Goal: Information Seeking & Learning: Find specific page/section

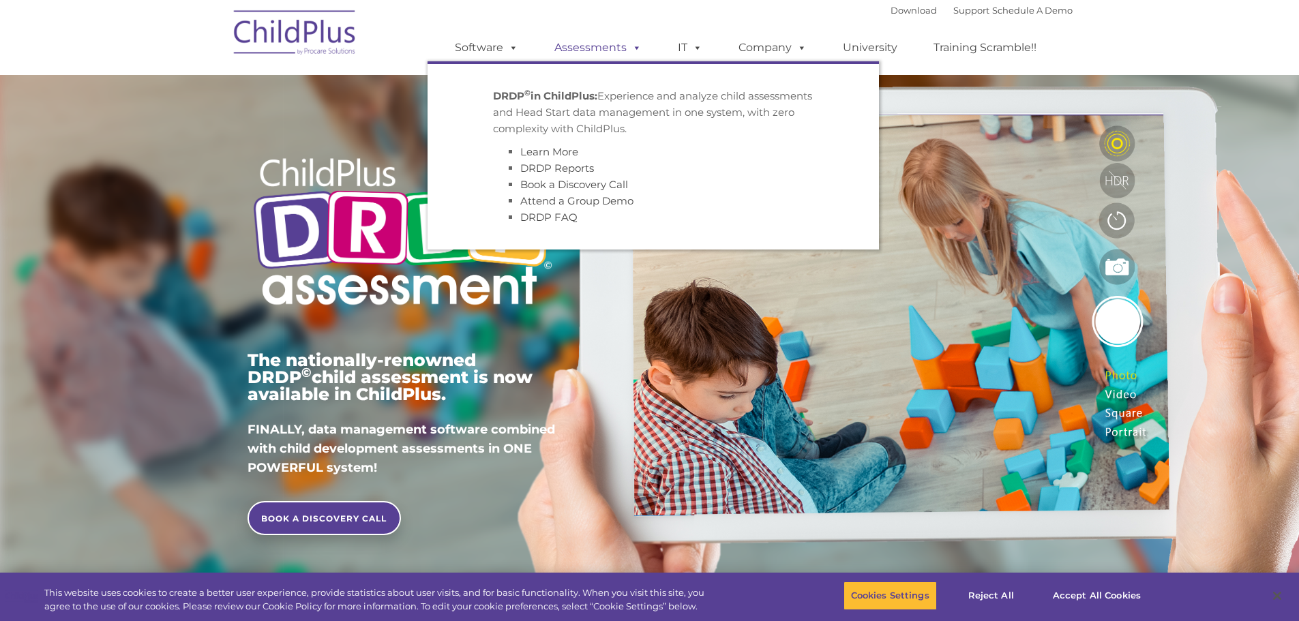
click at [639, 50] on span at bounding box center [634, 47] width 15 height 13
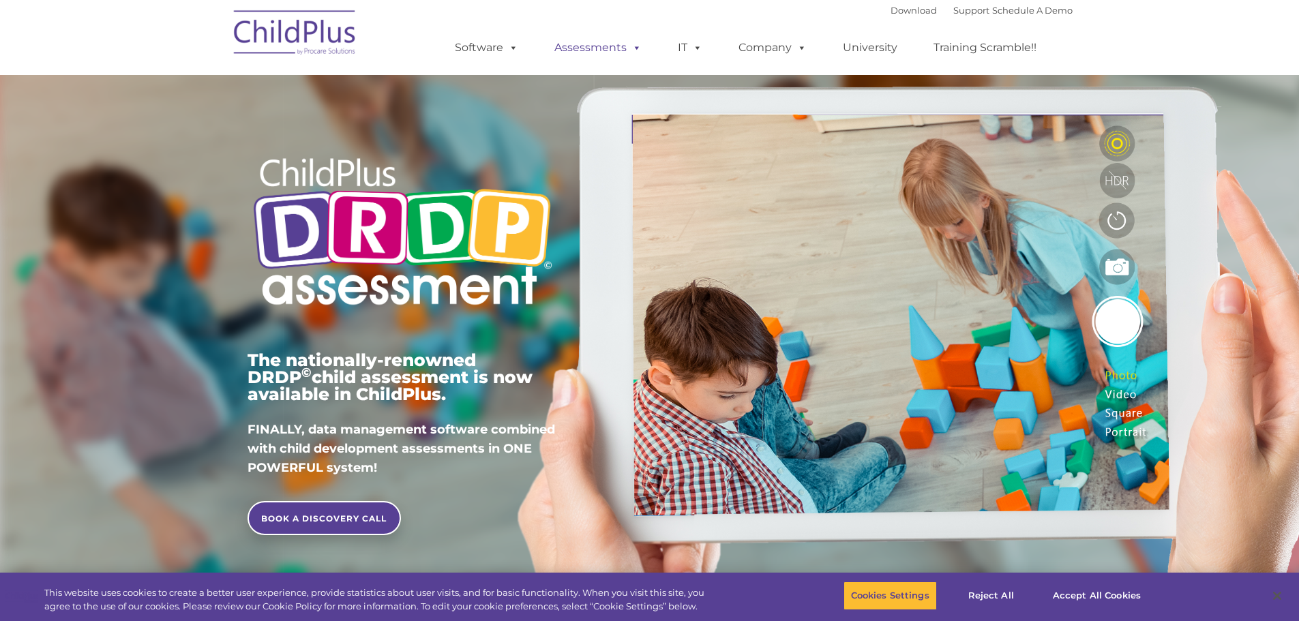
click at [634, 47] on span at bounding box center [634, 47] width 15 height 13
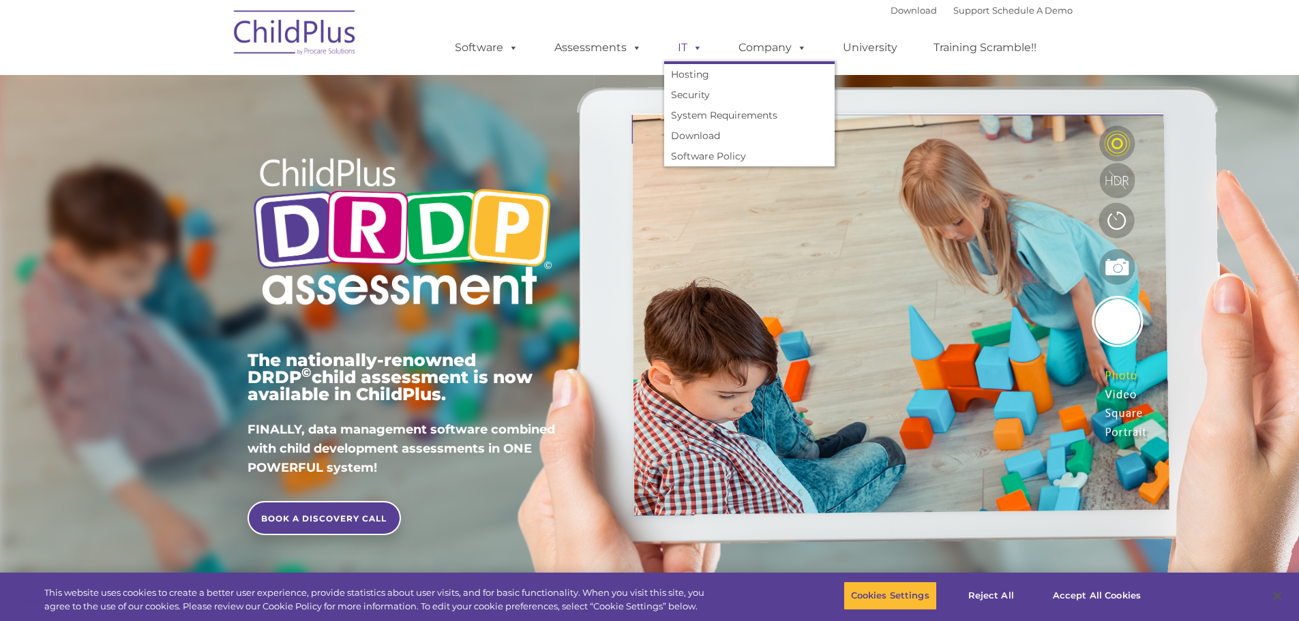
click at [696, 49] on span at bounding box center [695, 47] width 15 height 13
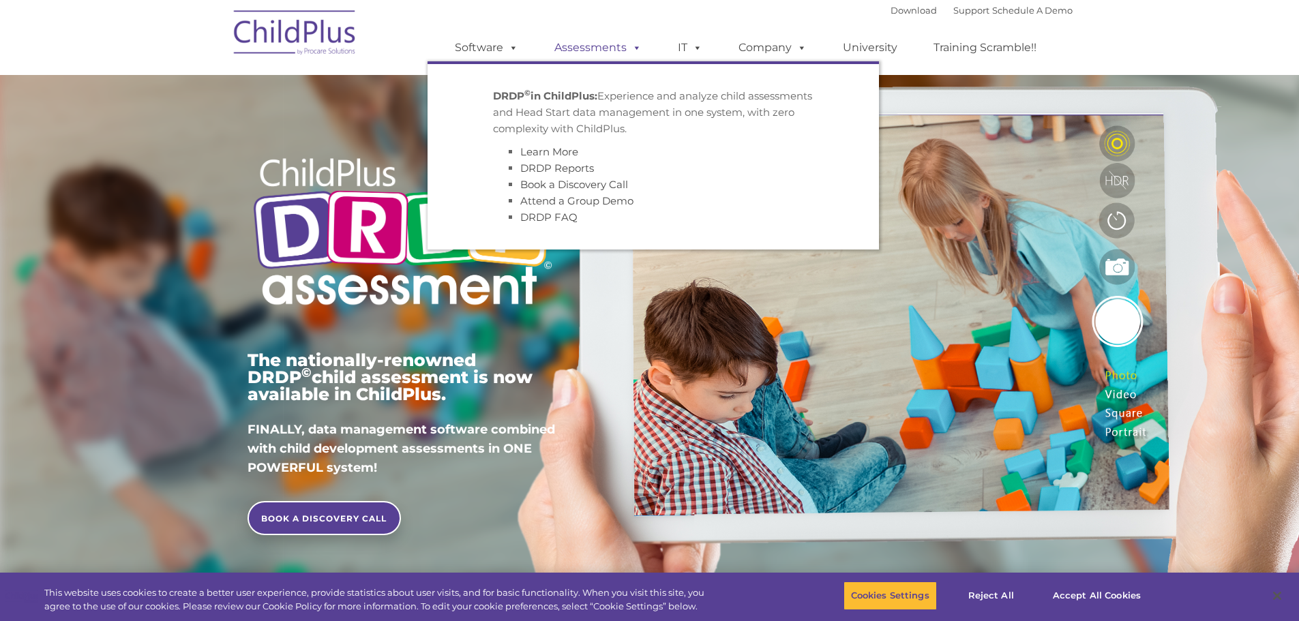
click at [632, 48] on span at bounding box center [634, 47] width 15 height 13
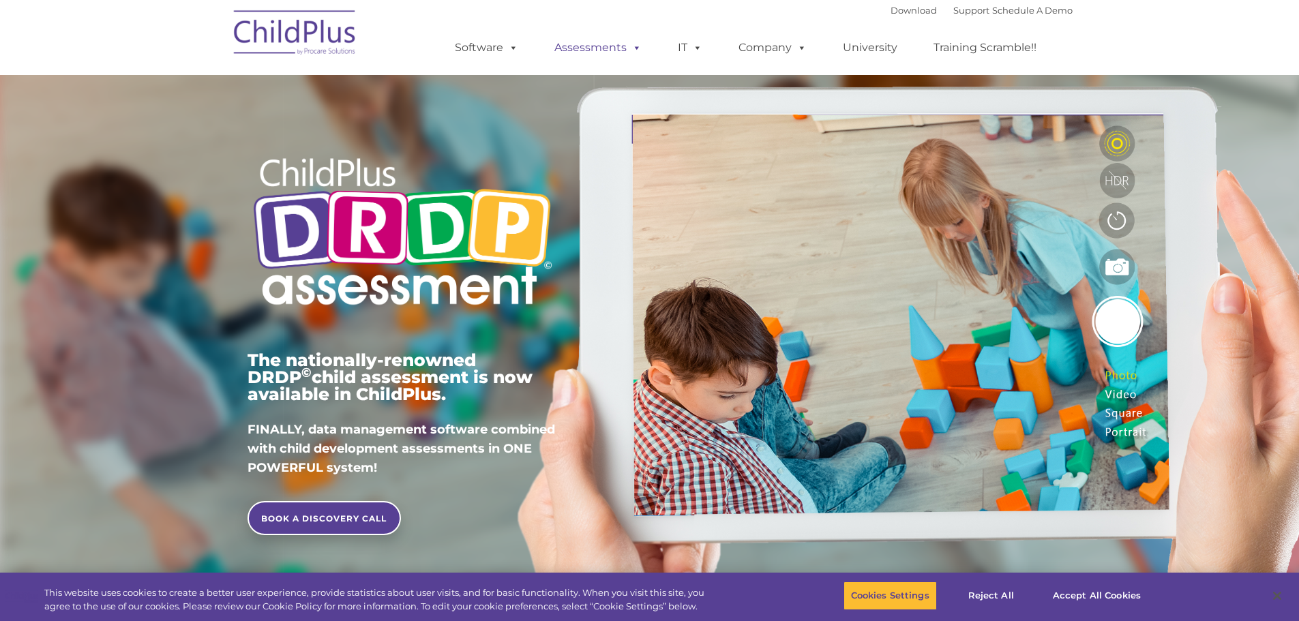
click at [627, 44] on span at bounding box center [634, 47] width 15 height 13
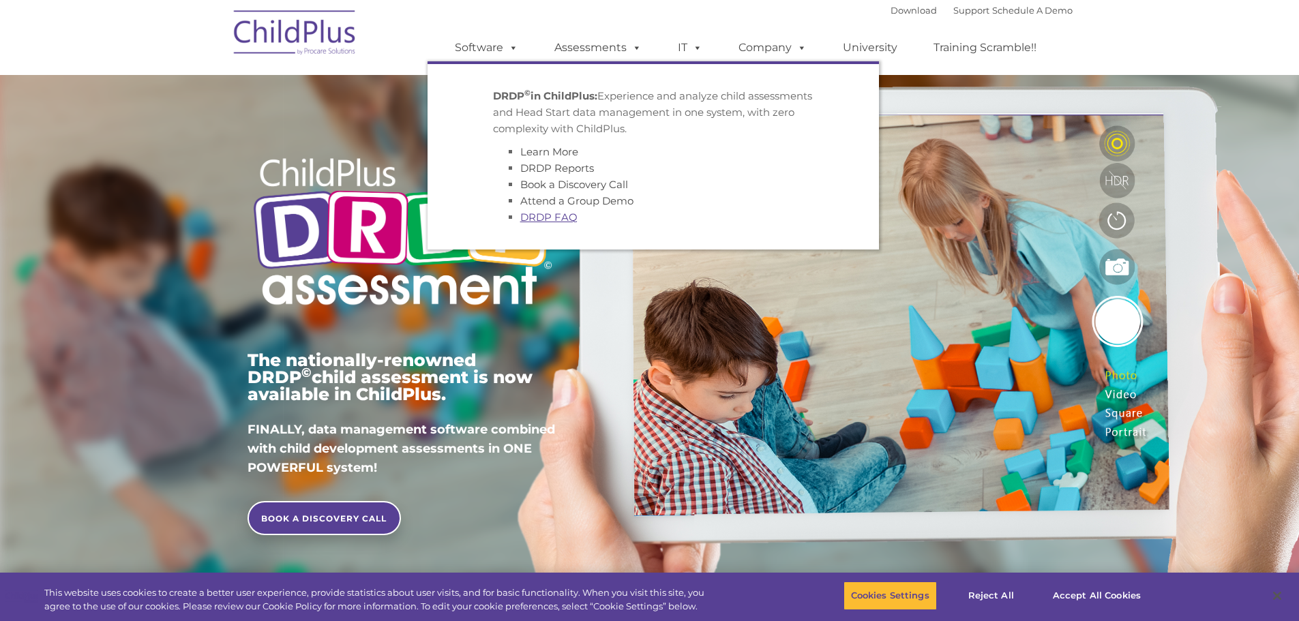
click at [537, 220] on link "DRDP FAQ" at bounding box center [548, 217] width 57 height 13
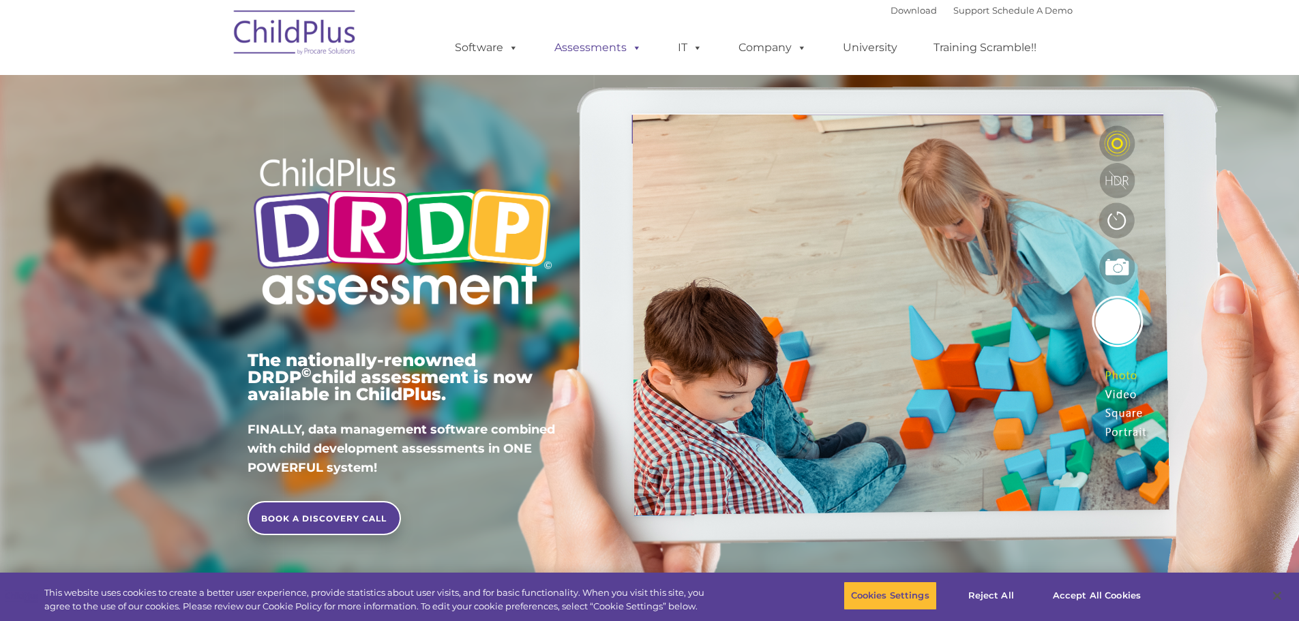
click at [635, 44] on span at bounding box center [634, 47] width 15 height 13
click at [635, 49] on span at bounding box center [634, 47] width 15 height 13
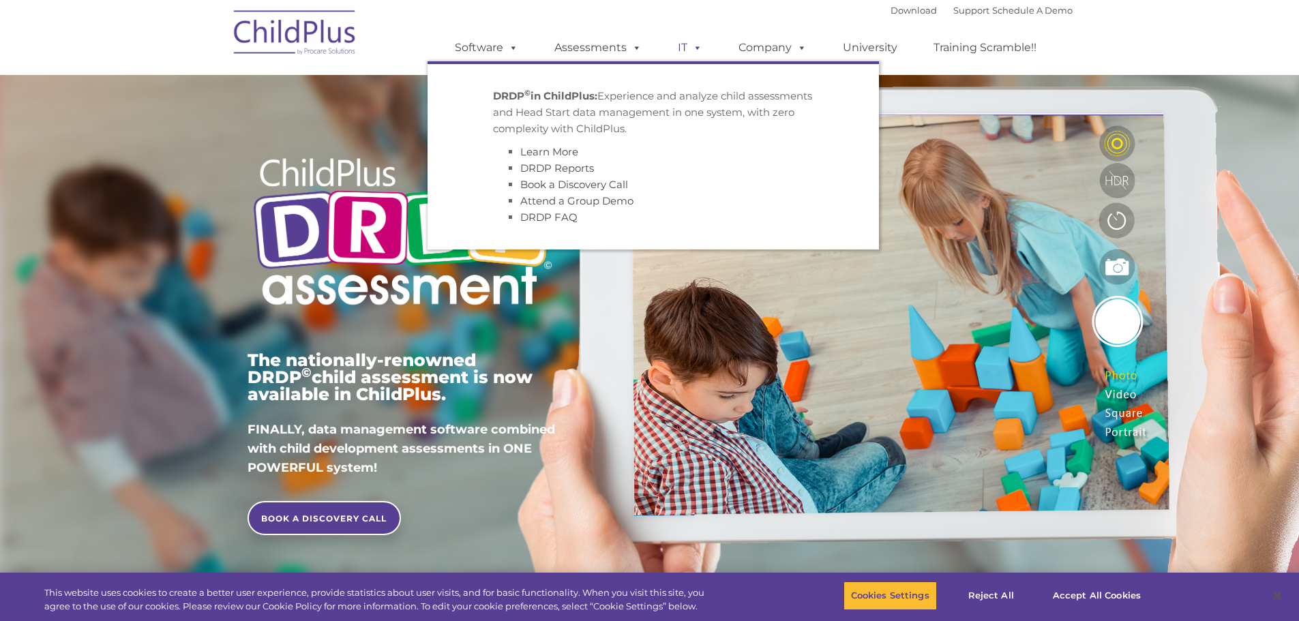
click at [692, 48] on span at bounding box center [695, 47] width 15 height 13
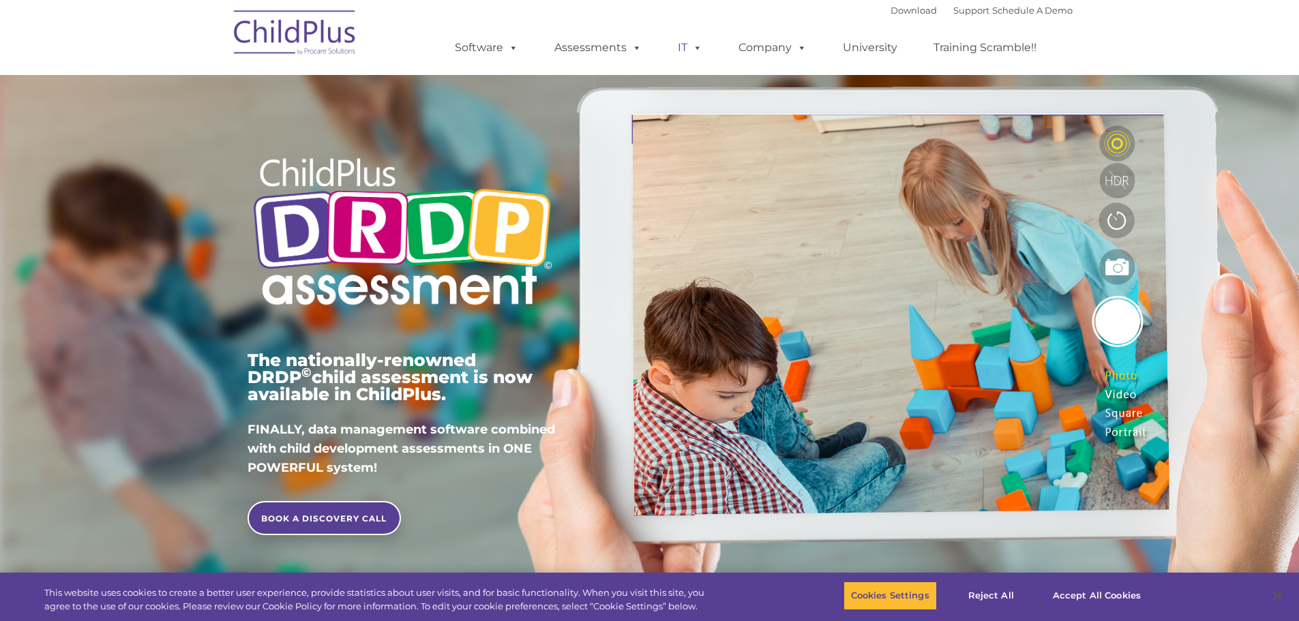
click at [692, 48] on span at bounding box center [695, 47] width 15 height 13
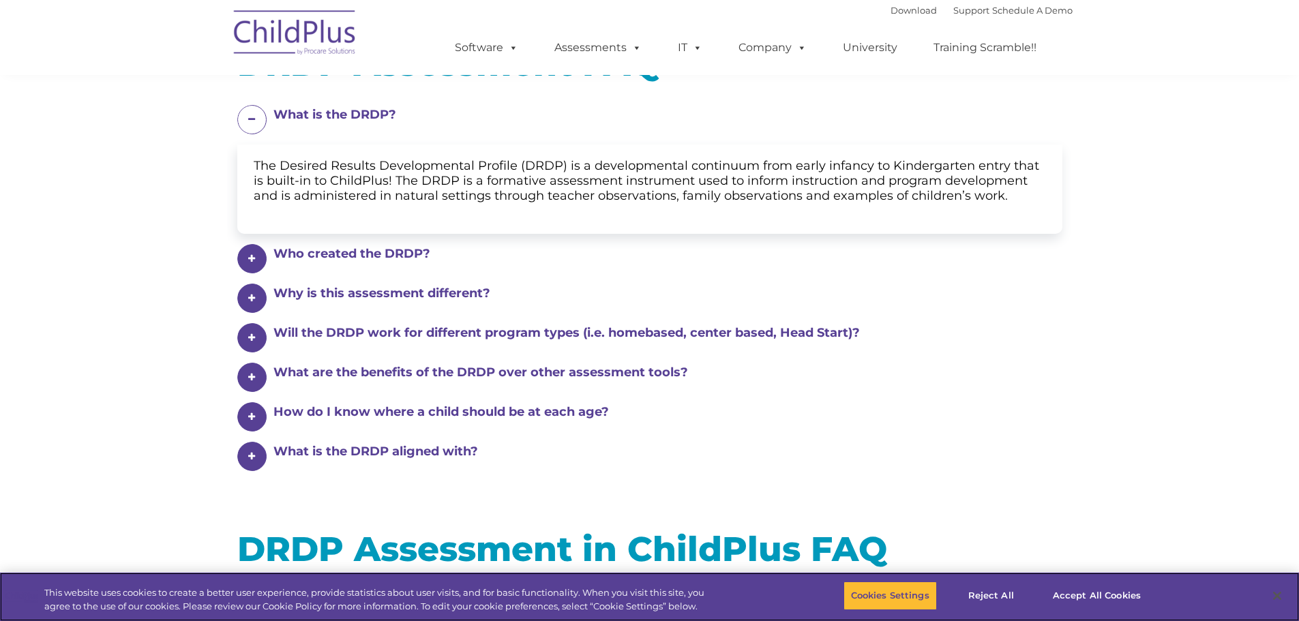
scroll to position [205, 0]
